Goal: Task Accomplishment & Management: Use online tool/utility

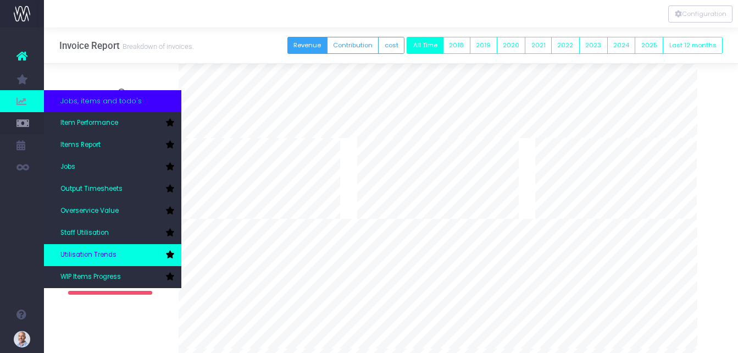
scroll to position [110, 0]
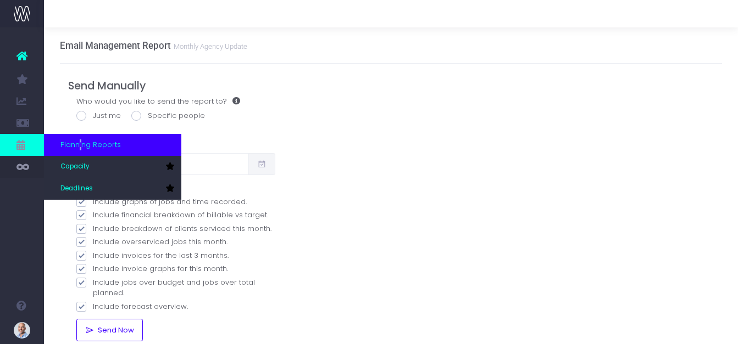
click at [81, 147] on span "Planning Reports" at bounding box center [90, 144] width 60 height 11
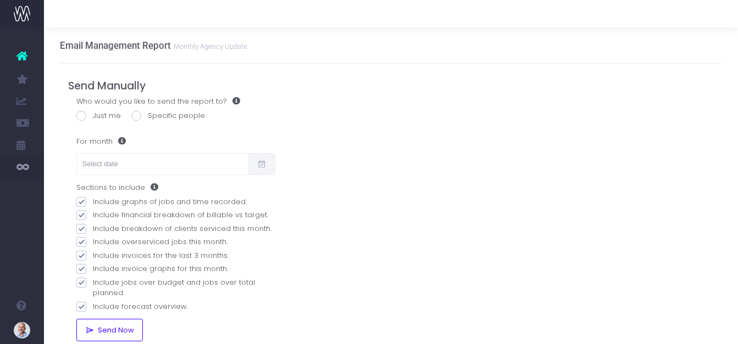
drag, startPoint x: 81, startPoint y: 147, endPoint x: 23, endPoint y: 181, distance: 67.9
click at [23, 181] on ul "Account Warning You are on a paid plan. My Favourites Invoice Report You have n…" at bounding box center [22, 110] width 44 height 167
click at [345, 140] on div "Who would you like to send the report to? Just me Specific people Define who sh…" at bounding box center [391, 218] width 646 height 245
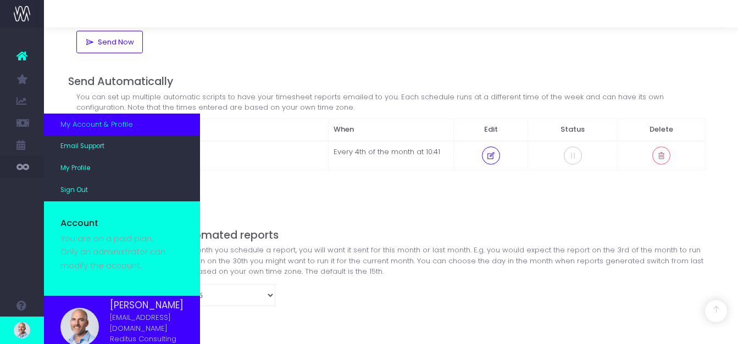
scroll to position [28, 0]
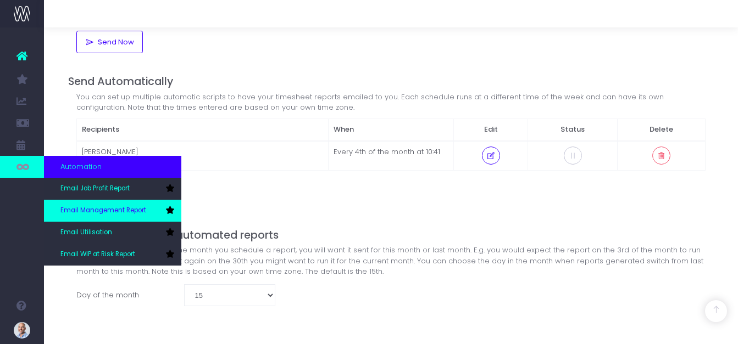
click at [105, 213] on span "Email Management Report" at bounding box center [103, 211] width 86 height 10
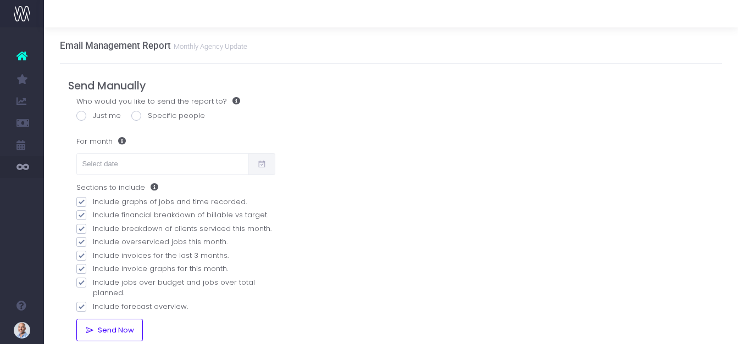
click at [269, 162] on span at bounding box center [261, 164] width 27 height 22
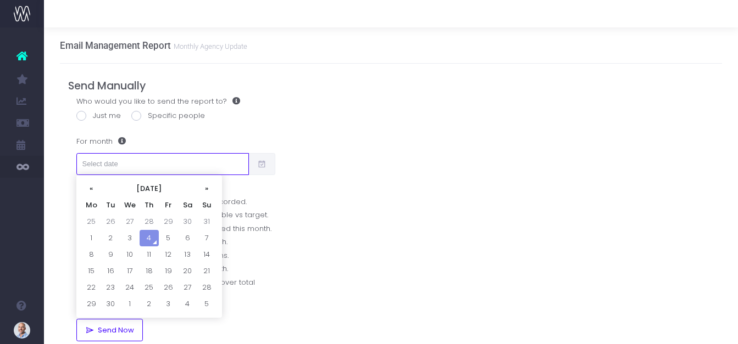
click at [146, 166] on input "text" at bounding box center [162, 164] width 172 height 22
click at [85, 186] on th "«" at bounding box center [91, 189] width 19 height 16
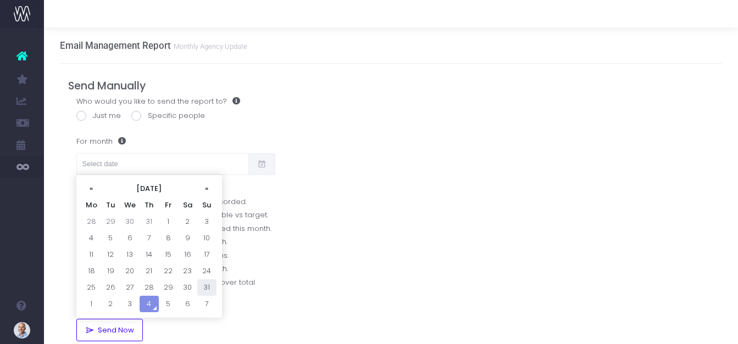
click at [205, 288] on td "31" at bounding box center [206, 288] width 19 height 16
type input "31/08/2025"
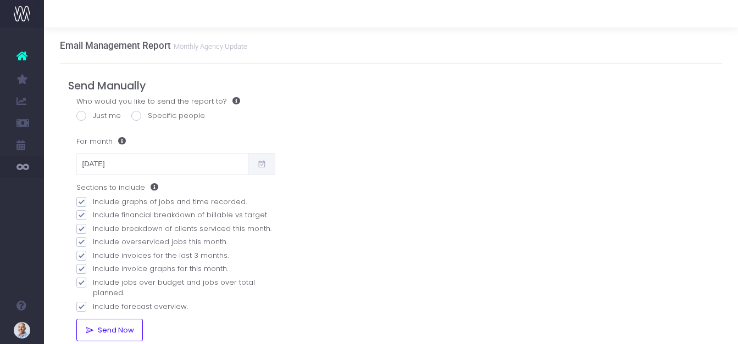
click at [80, 113] on span at bounding box center [81, 116] width 10 height 10
click at [93, 113] on input "Just me" at bounding box center [96, 113] width 7 height 7
radio input "true"
click at [119, 336] on button "Send Now" at bounding box center [109, 330] width 66 height 22
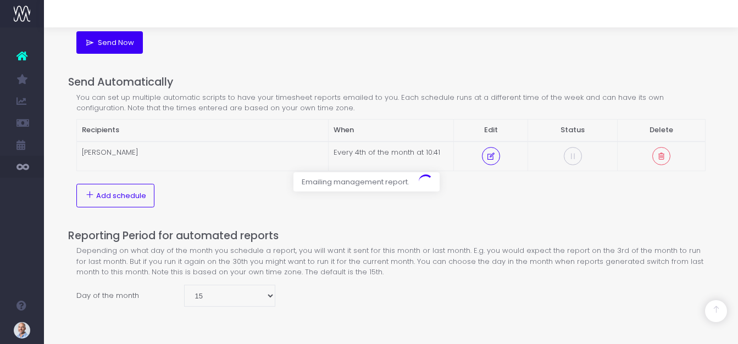
scroll to position [288, 0]
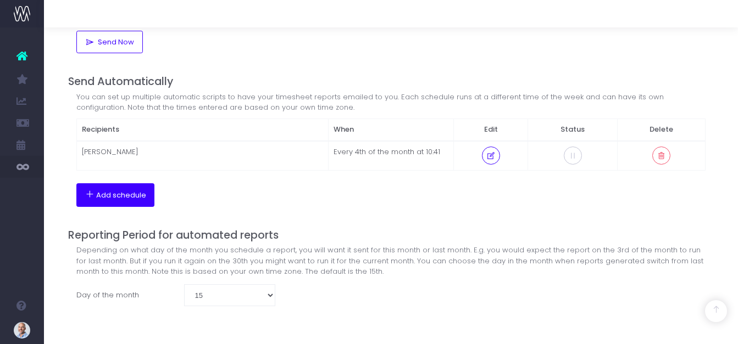
click at [136, 197] on span "Add schedule" at bounding box center [121, 195] width 50 height 9
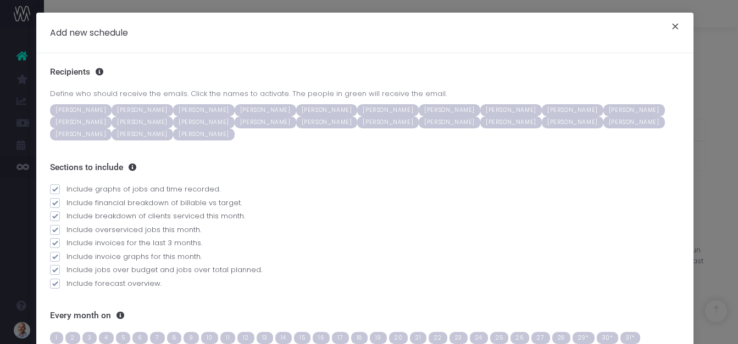
click at [668, 23] on button "×" at bounding box center [674, 28] width 23 height 18
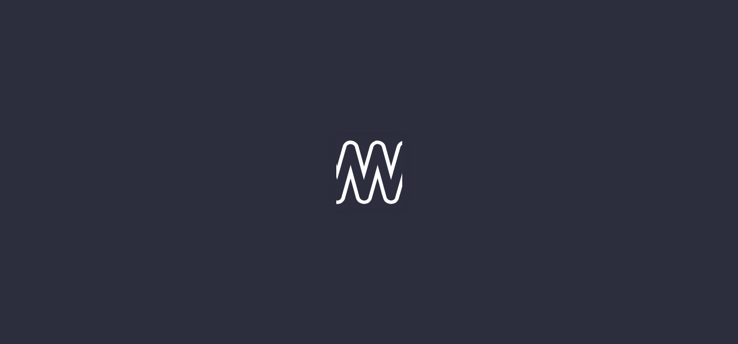
scroll to position [259, 0]
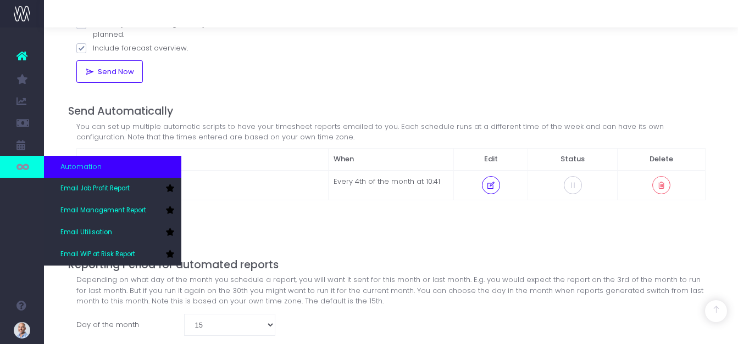
click at [60, 159] on div "Automation" at bounding box center [112, 167] width 137 height 22
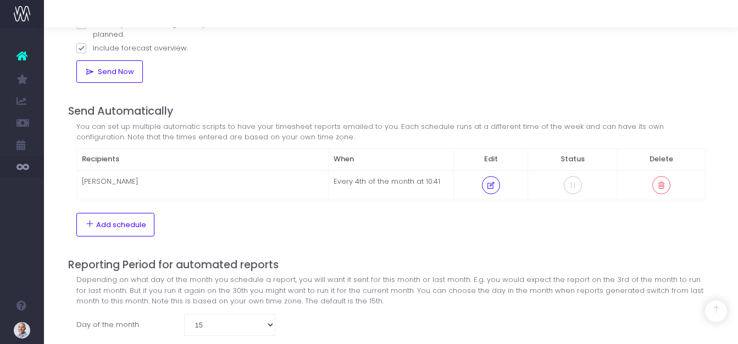
click at [219, 129] on div "You can set up multiple automatic scripts to have your timesheet reports emaile…" at bounding box center [390, 131] width 629 height 21
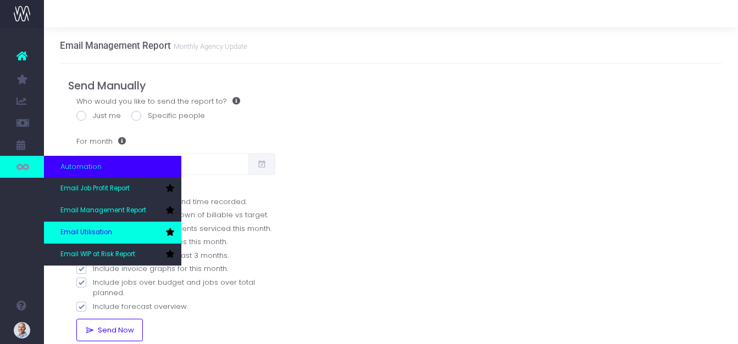
click at [79, 232] on span "Email Utilisation" at bounding box center [86, 233] width 52 height 10
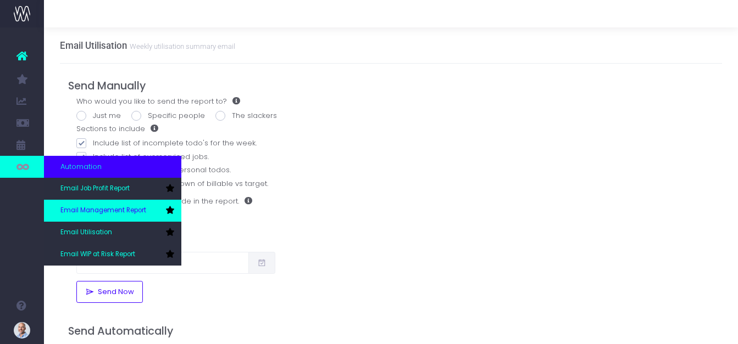
click at [92, 212] on span "Email Management Report" at bounding box center [103, 211] width 86 height 10
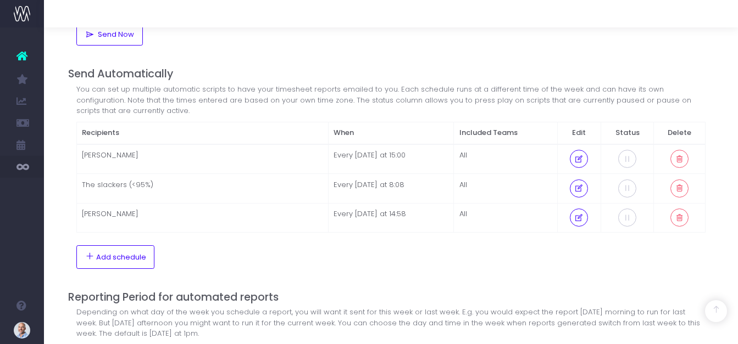
scroll to position [275, 0]
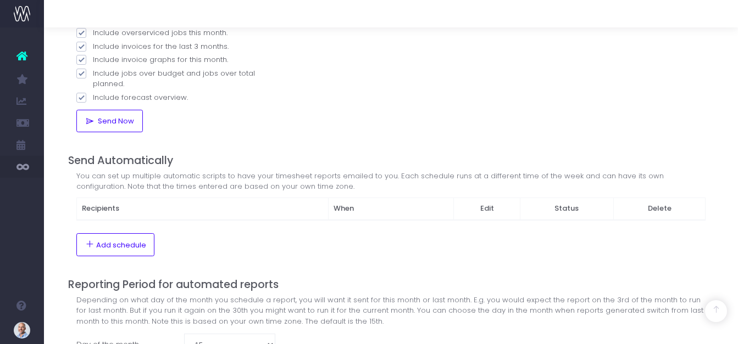
scroll to position [220, 0]
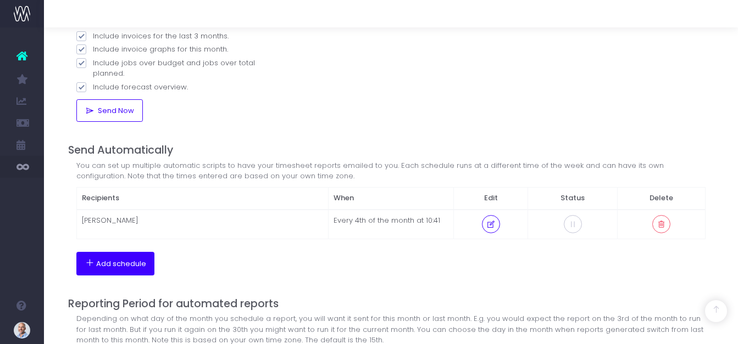
click at [129, 259] on button "Add schedule" at bounding box center [115, 263] width 79 height 23
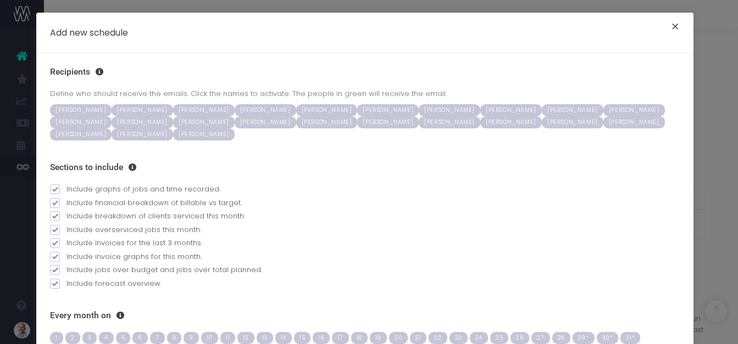
click at [671, 26] on button "×" at bounding box center [674, 28] width 23 height 18
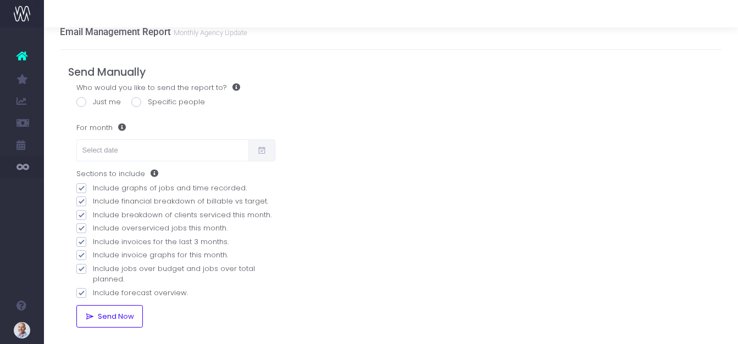
scroll to position [0, 0]
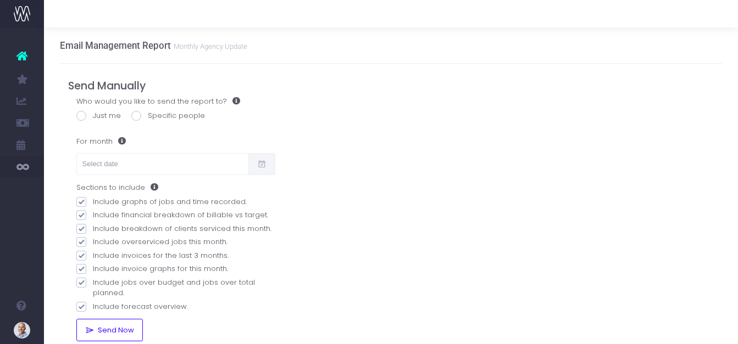
click at [492, 147] on div "Who would you like to send the report to? Just me Specific people Define who sh…" at bounding box center [391, 218] width 646 height 245
